Goal: Task Accomplishment & Management: Use online tool/utility

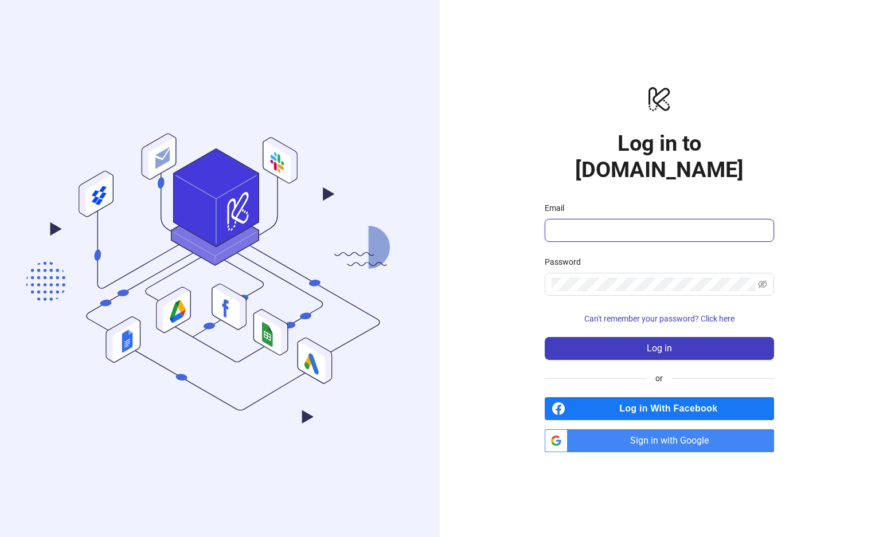
type input "**********"
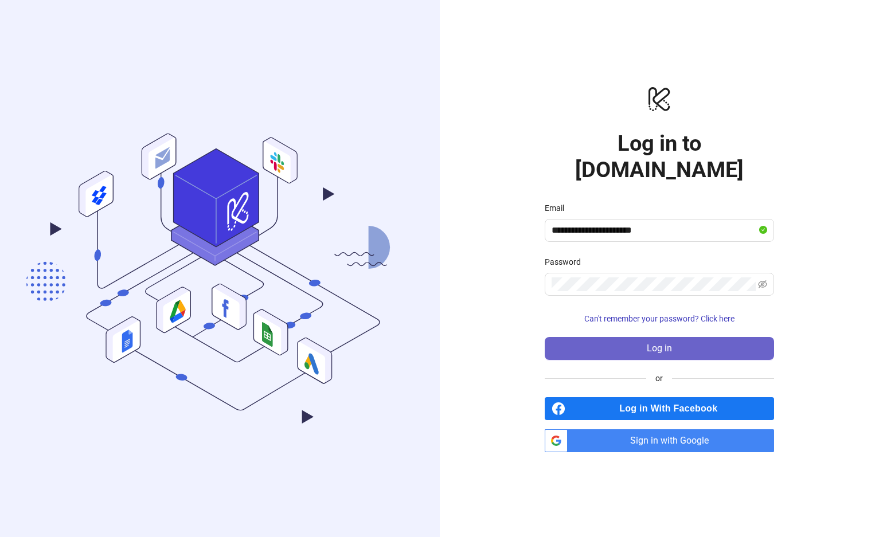
click at [615, 337] on button "Log in" at bounding box center [659, 348] width 229 height 23
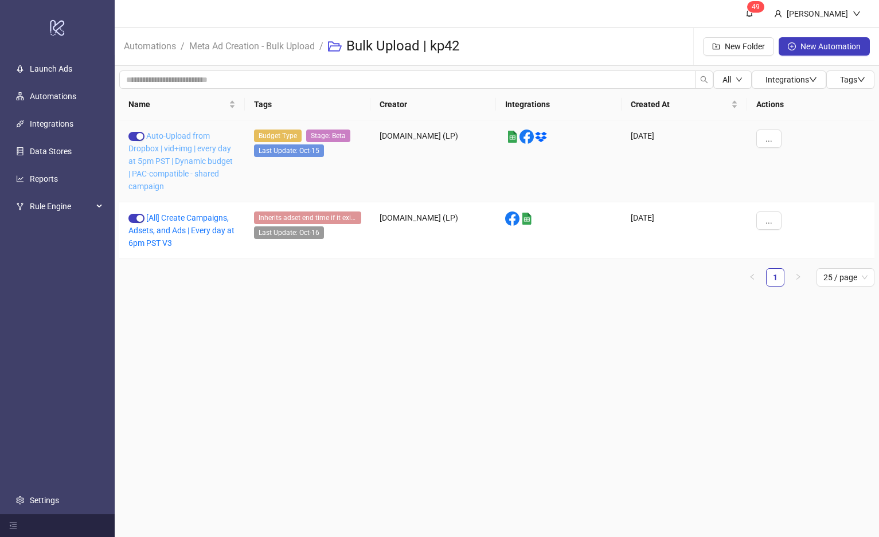
click at [171, 134] on link "Auto-Upload from Dropbox | vid+img | every day at 5pm PST | Dynamic budget | PA…" at bounding box center [180, 161] width 104 height 60
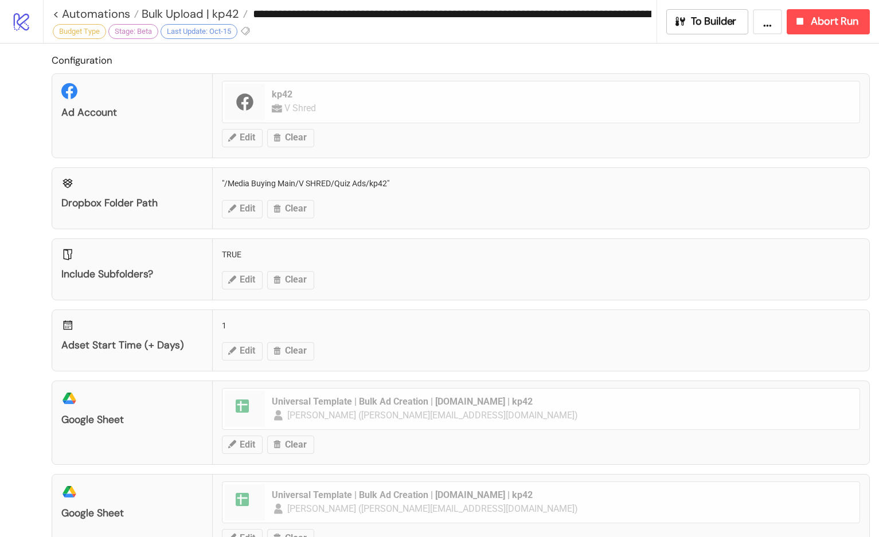
scroll to position [6, 0]
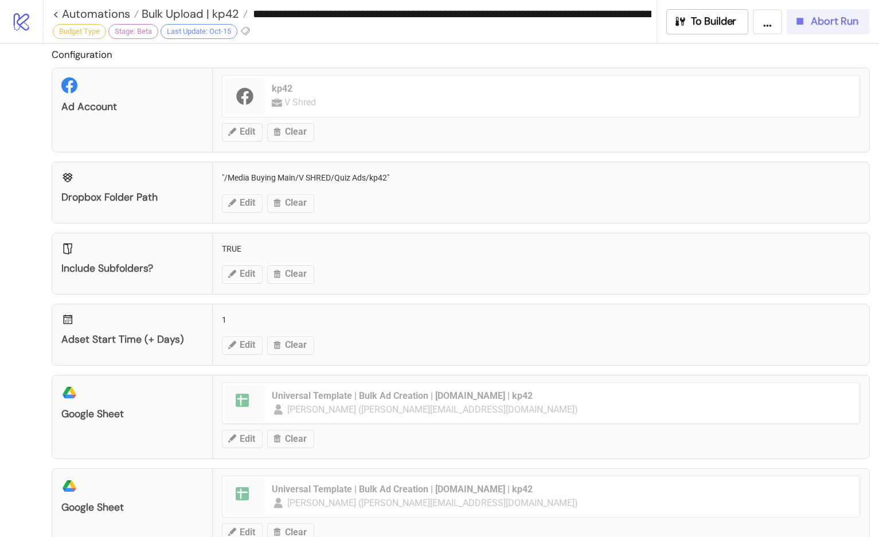
click at [803, 17] on icon "button" at bounding box center [799, 21] width 13 height 13
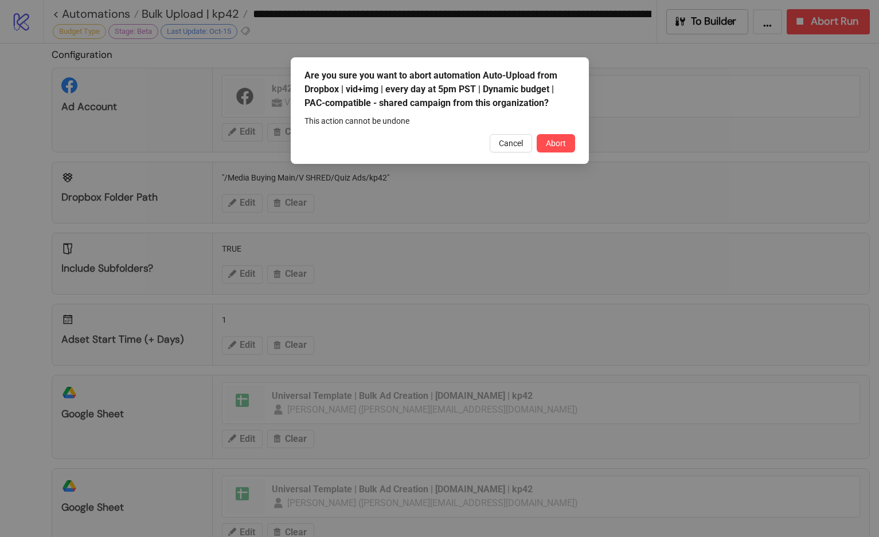
click at [568, 132] on div "Are you sure you want to abort automation Auto-Upload from Dropbox | vid+img | …" at bounding box center [440, 110] width 298 height 107
click at [566, 141] on button "Abort" at bounding box center [556, 143] width 38 height 18
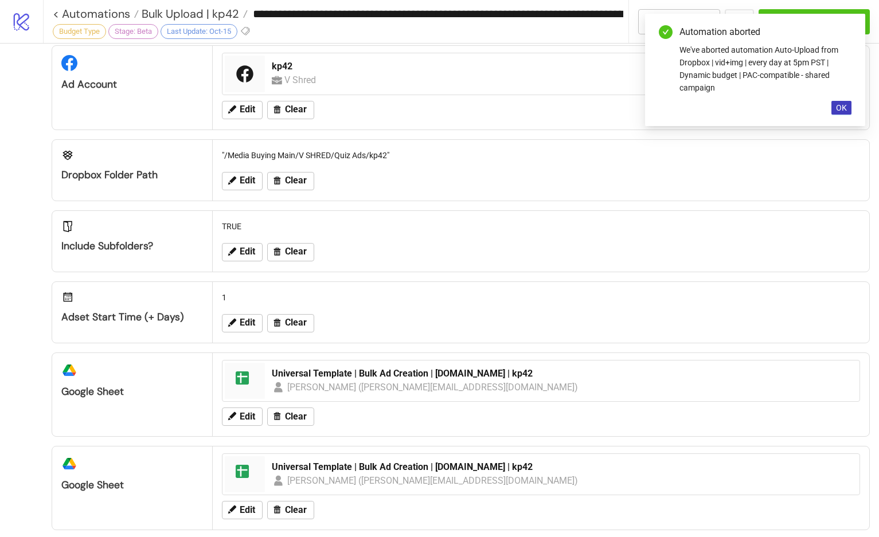
scroll to position [29, 0]
click at [839, 109] on span "OK" at bounding box center [841, 107] width 11 height 9
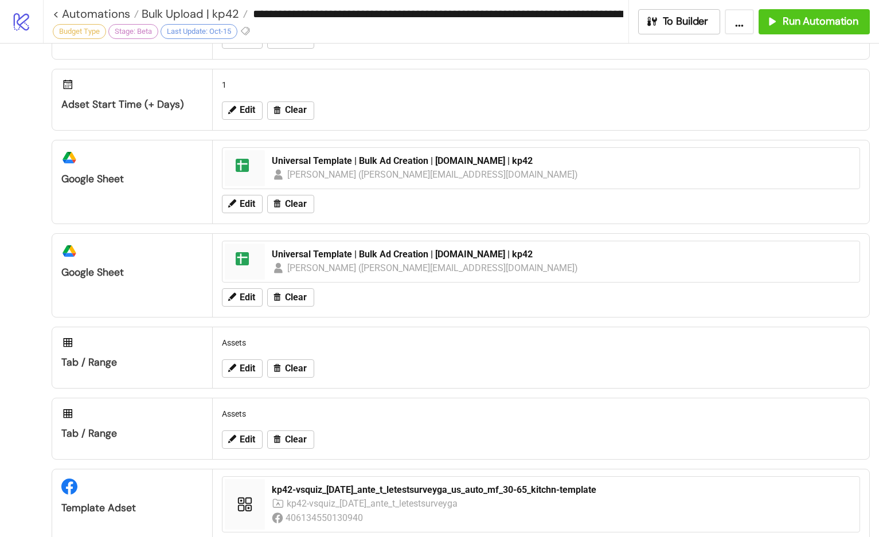
scroll to position [247, 0]
